Goal: Task Accomplishment & Management: Manage account settings

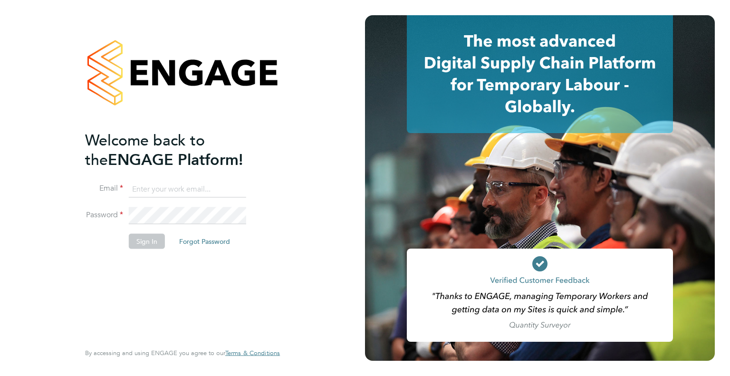
type input "wates@alliance-msp.co.uk"
click at [141, 239] on button "Sign In" at bounding box center [147, 240] width 36 height 15
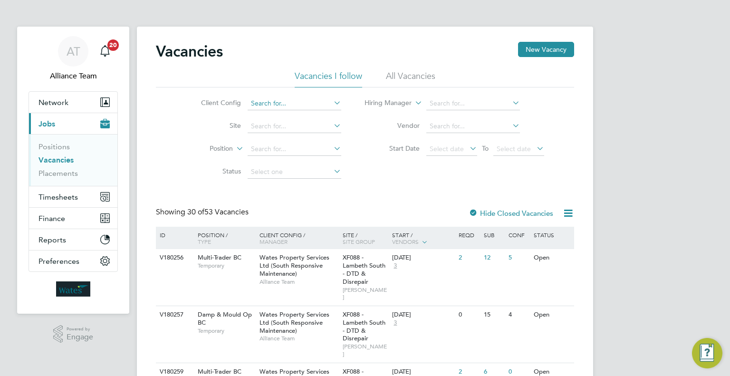
click at [279, 102] on input at bounding box center [295, 103] width 94 height 13
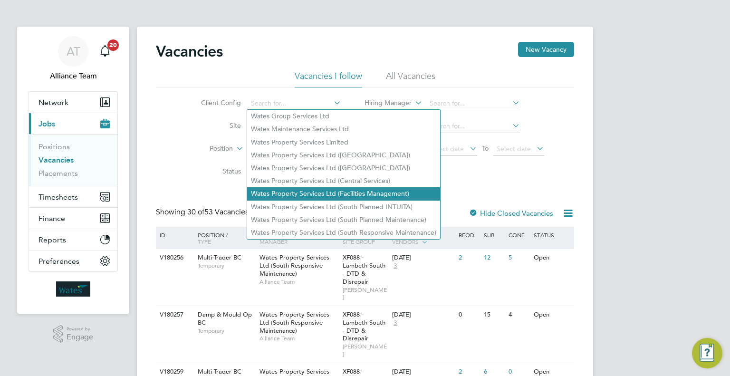
click at [417, 191] on li "Wates Property Services Ltd (Facilities Management)" at bounding box center [343, 193] width 193 height 13
type input "Wates Property Services Ltd (Facilities Management)"
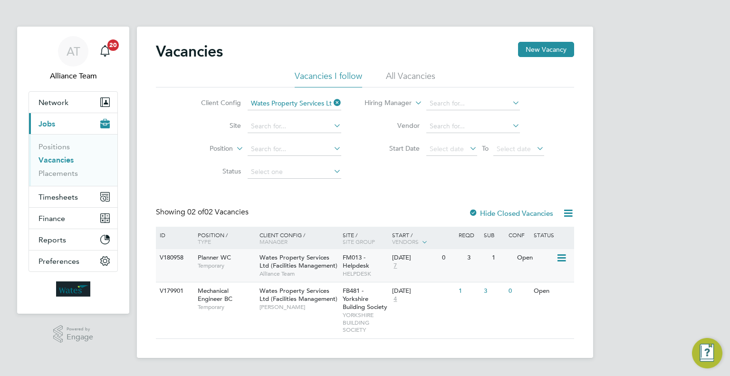
click at [399, 267] on div "29 Sep 2025 7" at bounding box center [415, 262] width 50 height 26
click at [367, 309] on span "FB481 - Yorkshire Building Society" at bounding box center [365, 299] width 45 height 24
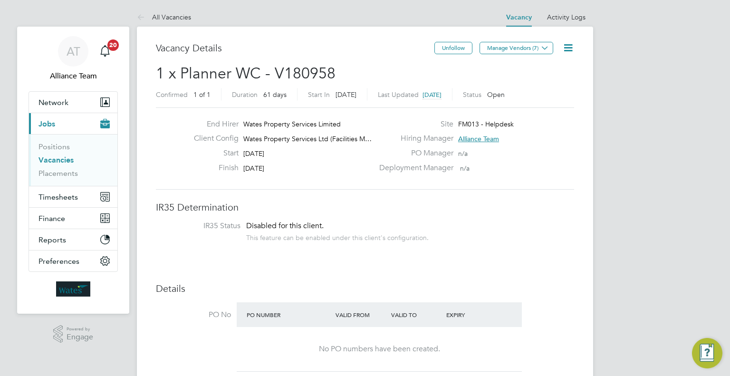
click at [565, 44] on icon at bounding box center [568, 48] width 12 height 12
click at [545, 82] on li "Update Status" at bounding box center [544, 83] width 55 height 13
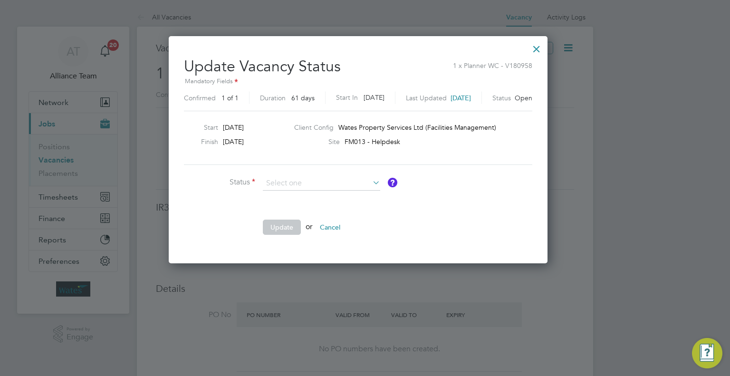
click at [343, 196] on li "Completed" at bounding box center [322, 195] width 118 height 12
type input "Completed"
click at [283, 226] on button "Update" at bounding box center [282, 227] width 38 height 15
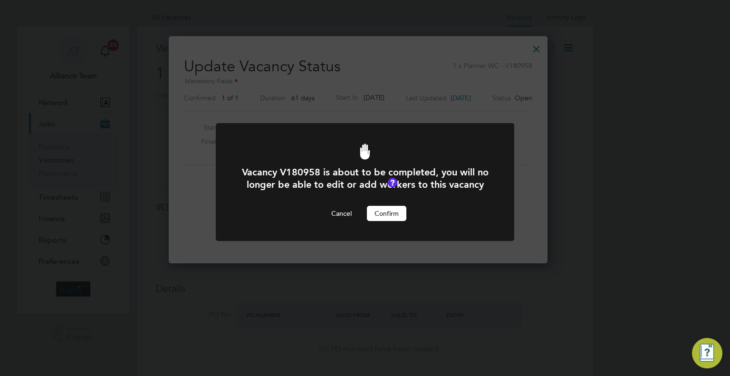
click at [386, 221] on button "Confirm" at bounding box center [386, 213] width 39 height 15
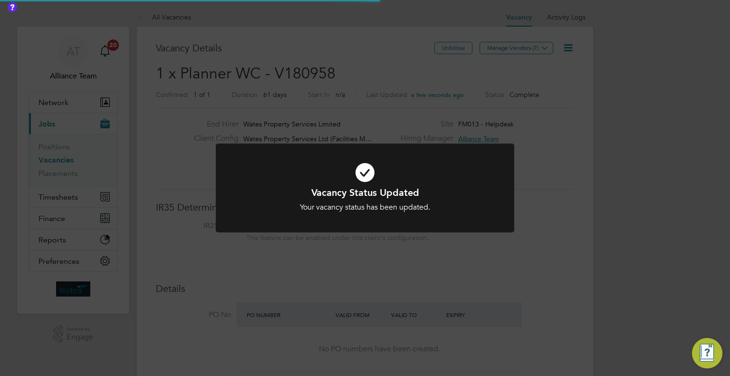
click at [394, 247] on div "Vacancy Status Updated Your vacancy status has been updated. Cancel Okay" at bounding box center [365, 188] width 730 height 376
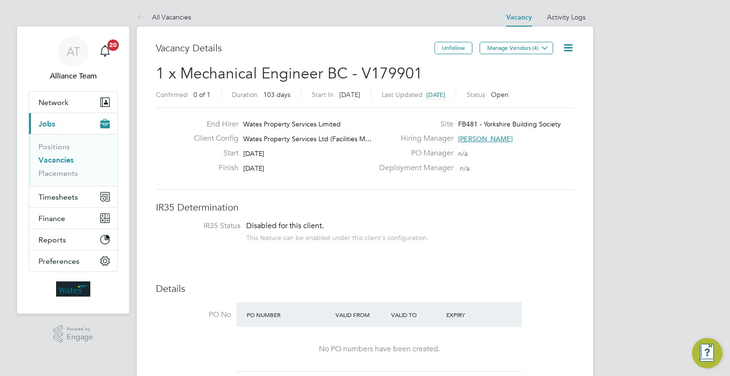
click at [570, 57] on div "Unfollow Manage Vendors (4)" at bounding box center [504, 53] width 140 height 22
click at [568, 48] on icon at bounding box center [568, 48] width 12 height 12
drag, startPoint x: 551, startPoint y: 81, endPoint x: 536, endPoint y: 83, distance: 14.9
click at [549, 78] on li "Update Status" at bounding box center [544, 83] width 55 height 13
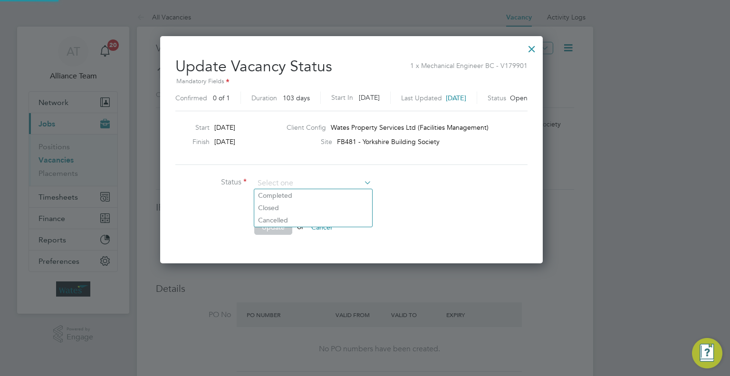
scroll to position [226, 410]
click at [309, 220] on li "Cancelled" at bounding box center [313, 220] width 118 height 12
type input "Cancelled"
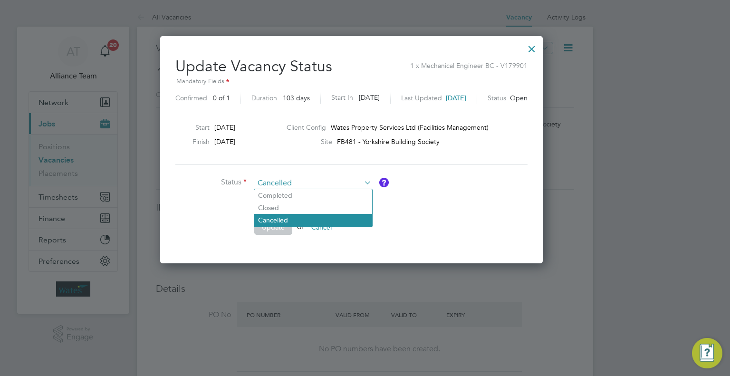
scroll to position [4, 4]
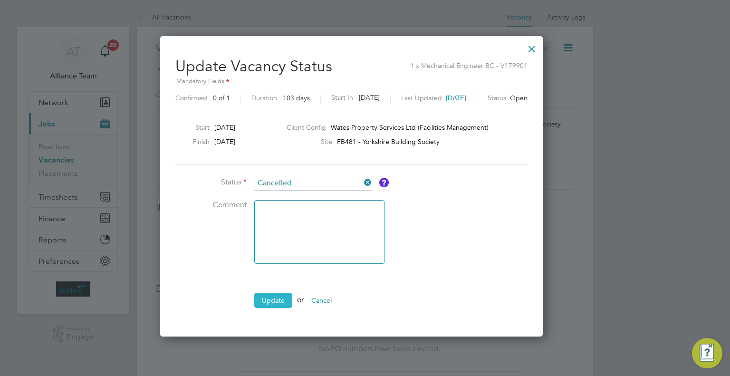
click at [277, 298] on button "Update" at bounding box center [273, 300] width 38 height 15
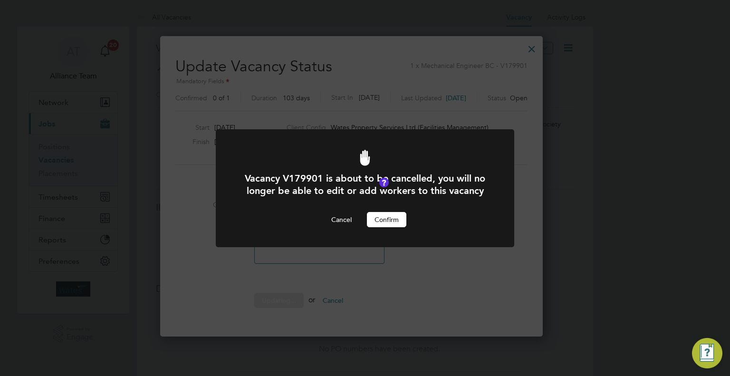
click at [399, 217] on button "Confirm" at bounding box center [386, 219] width 39 height 15
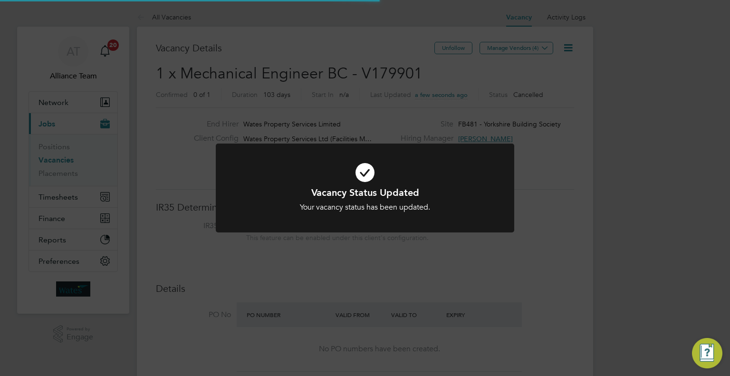
drag, startPoint x: 412, startPoint y: 279, endPoint x: 401, endPoint y: 273, distance: 13.6
click at [402, 273] on div "Vacancy Status Updated Your vacancy status has been updated. Cancel Okay" at bounding box center [365, 188] width 730 height 376
